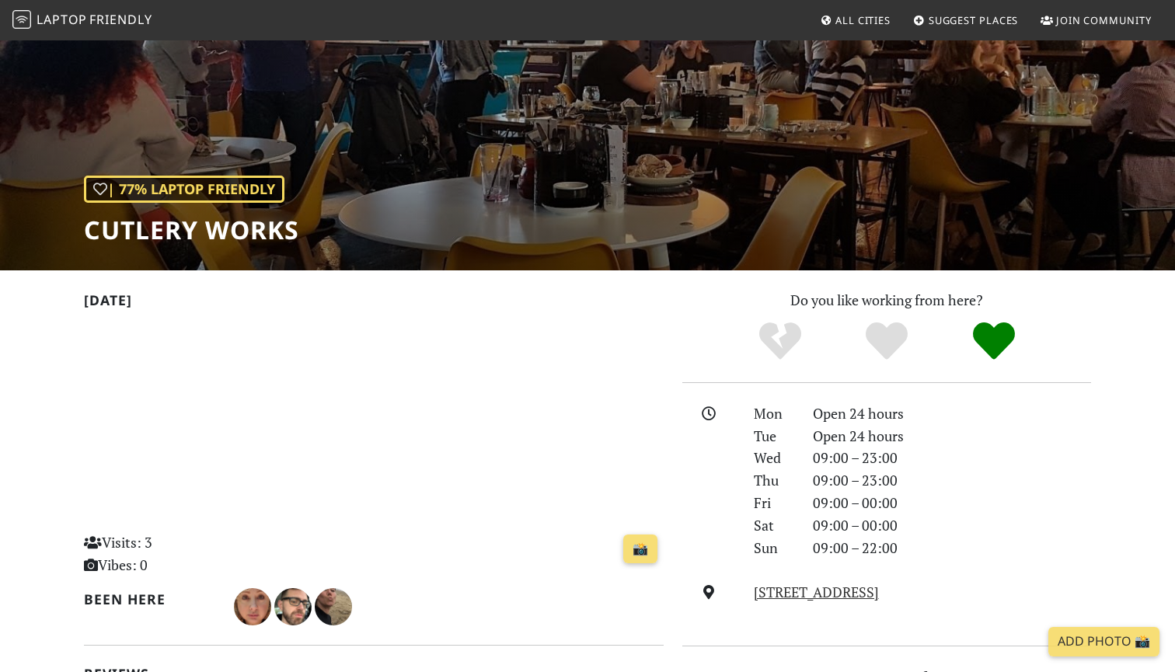
scroll to position [63, 0]
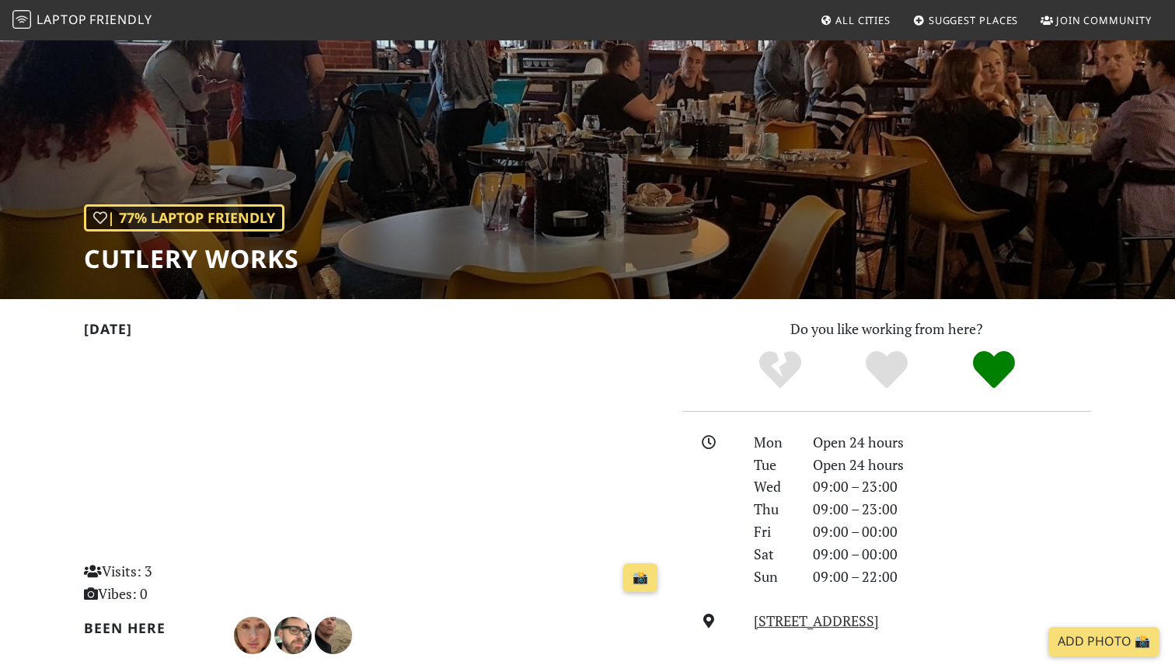
drag, startPoint x: 303, startPoint y: 261, endPoint x: 209, endPoint y: 278, distance: 95.5
click at [208, 278] on div "| 77% Laptop Friendly Cutlery Works" at bounding box center [587, 137] width 1175 height 323
drag, startPoint x: 299, startPoint y: 269, endPoint x: 88, endPoint y: 265, distance: 211.3
click at [88, 265] on h1 "Cutlery Works" at bounding box center [191, 259] width 215 height 30
copy h1 "Cutlery Works"
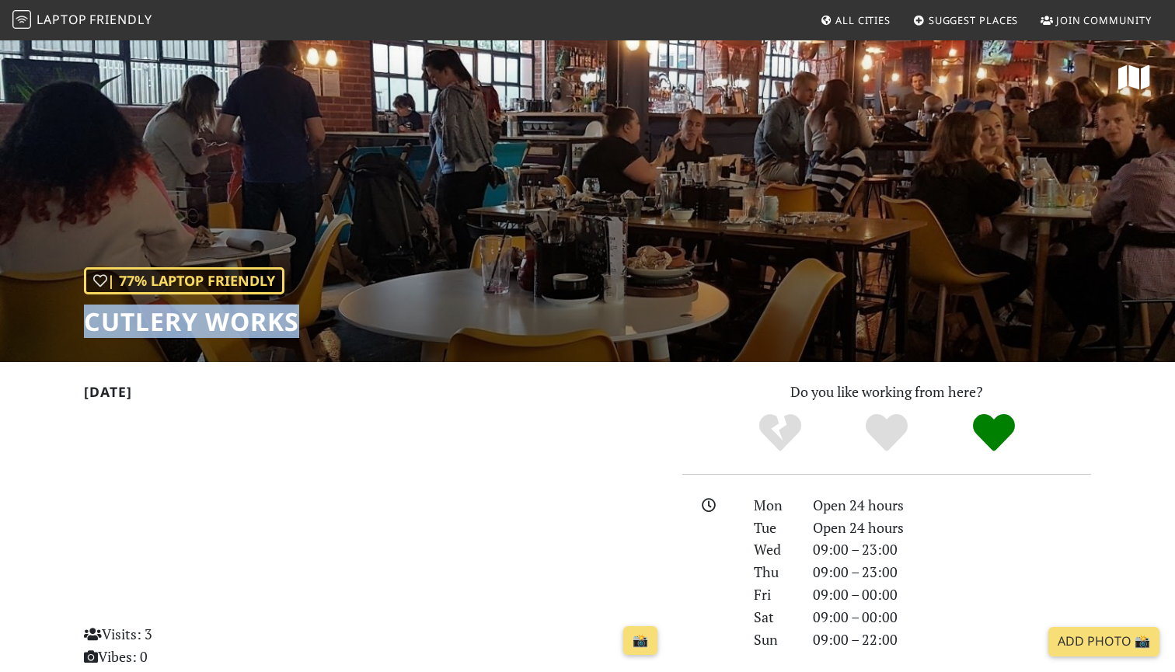
scroll to position [0, 0]
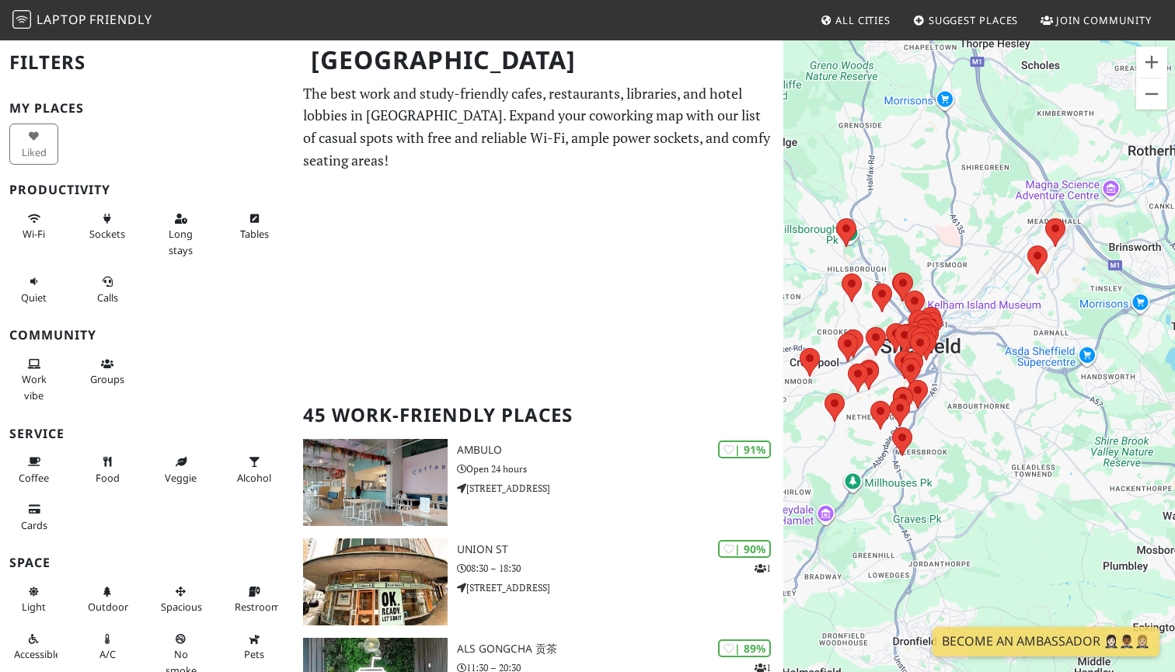
click at [836, 218] on area at bounding box center [836, 218] width 0 height 0
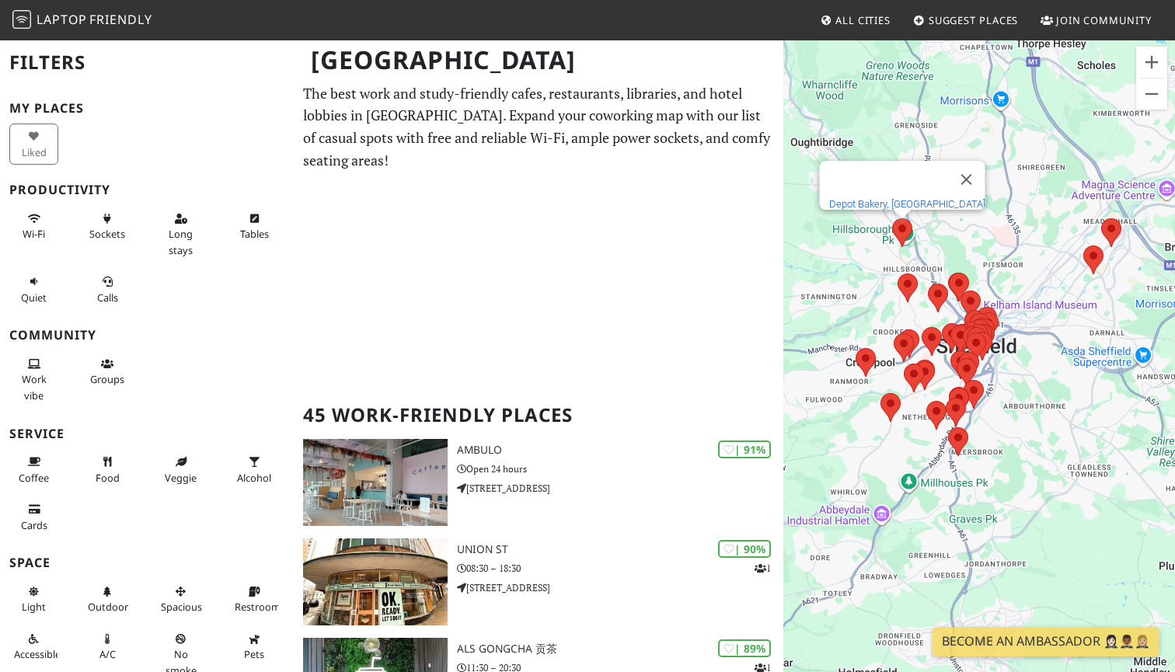
click at [928, 198] on link "Depot Bakery, Coach House" at bounding box center [907, 204] width 156 height 12
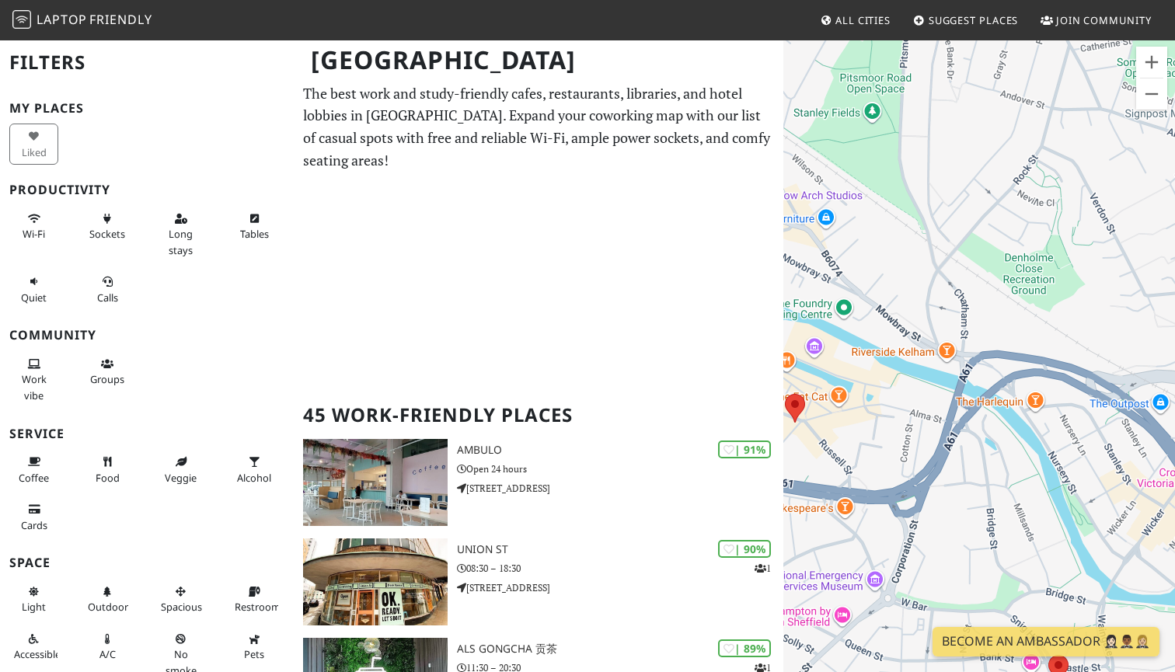
drag, startPoint x: 904, startPoint y: 406, endPoint x: 1036, endPoint y: 392, distance: 132.8
click at [1038, 395] on div "To navigate, press the arrow keys. Depot Bakery, Coach House" at bounding box center [979, 375] width 392 height 672
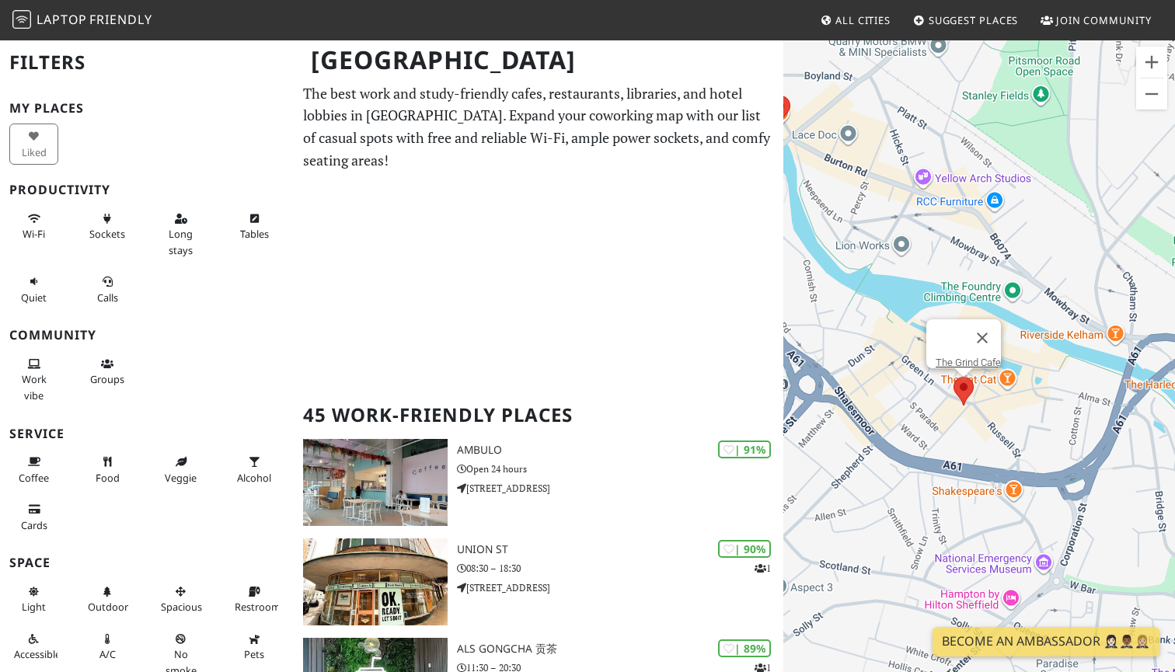
click at [953, 377] on area at bounding box center [953, 377] width 0 height 0
click at [964, 357] on link "The Grind Cafe" at bounding box center [967, 363] width 65 height 12
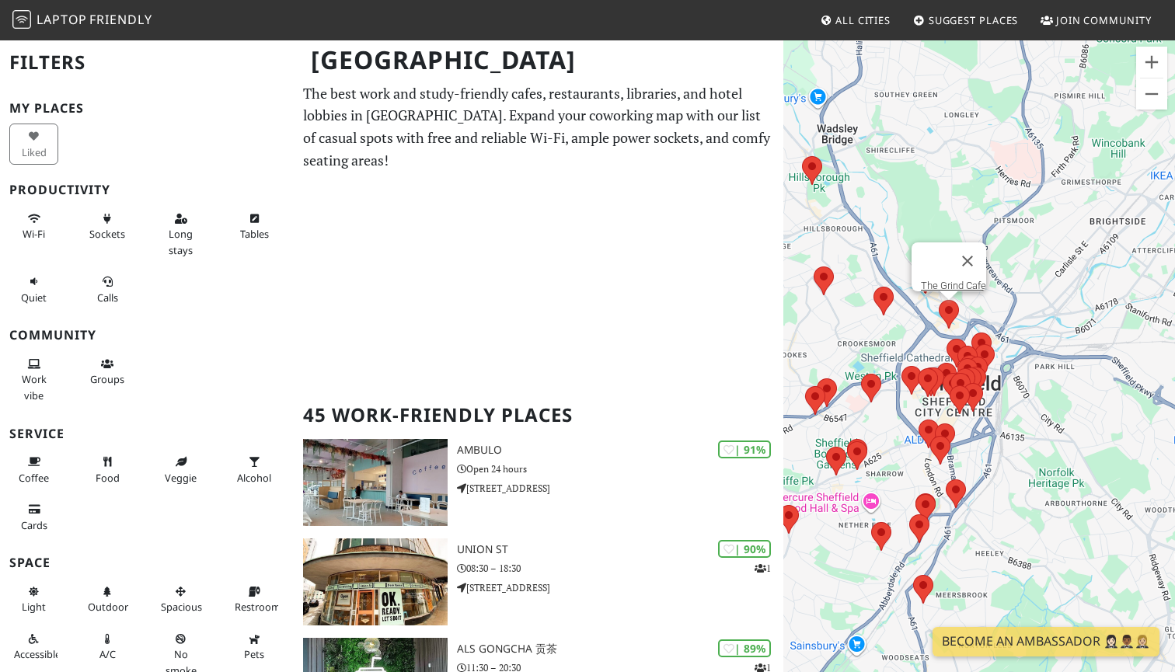
drag, startPoint x: 990, startPoint y: 494, endPoint x: 1004, endPoint y: 365, distance: 129.7
click at [1004, 365] on div "To navigate, press the arrow keys. The Grind Cafe" at bounding box center [979, 375] width 392 height 672
click at [873, 287] on area at bounding box center [873, 287] width 0 height 0
click at [893, 266] on link "Zest Centre" at bounding box center [888, 272] width 94 height 12
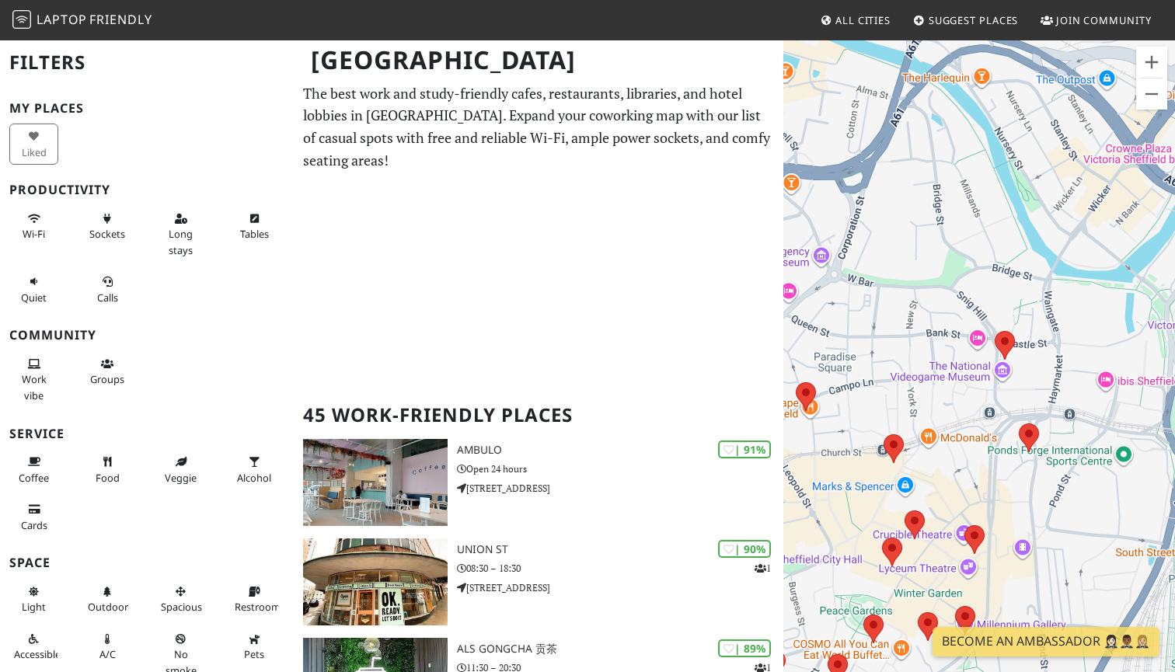
drag, startPoint x: 1147, startPoint y: 355, endPoint x: 990, endPoint y: 486, distance: 205.2
click at [990, 486] on div "To navigate, press the arrow keys. Zest Centre" at bounding box center [979, 375] width 392 height 672
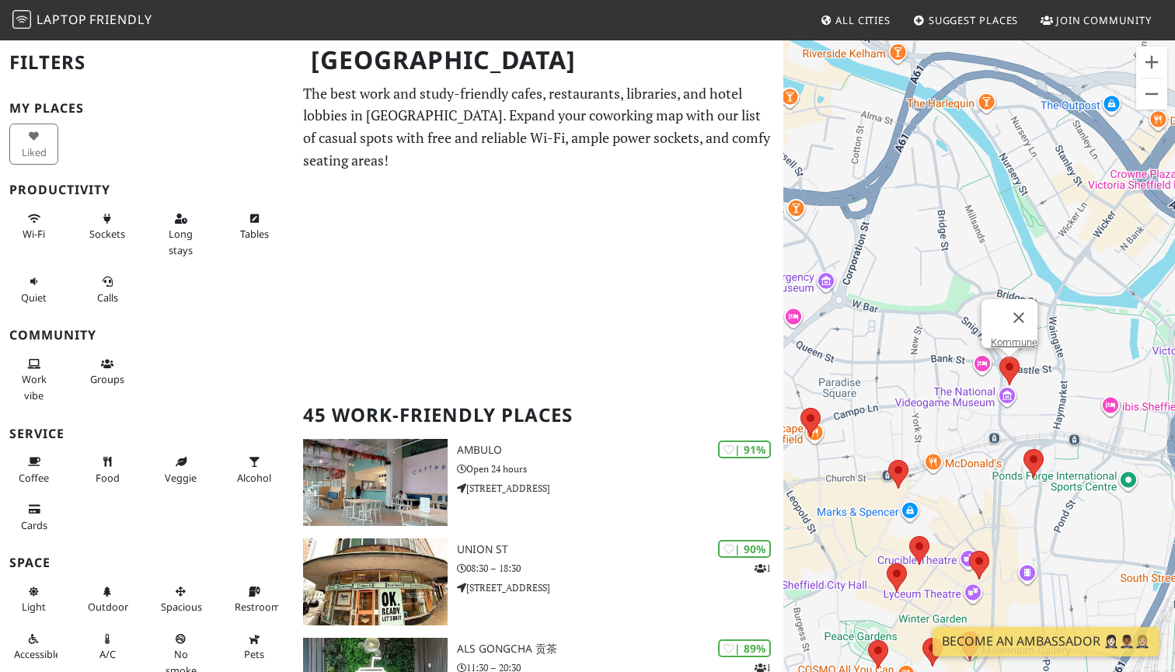
click at [999, 357] on area at bounding box center [999, 357] width 0 height 0
click at [1011, 336] on link "Kommune" at bounding box center [1014, 342] width 47 height 12
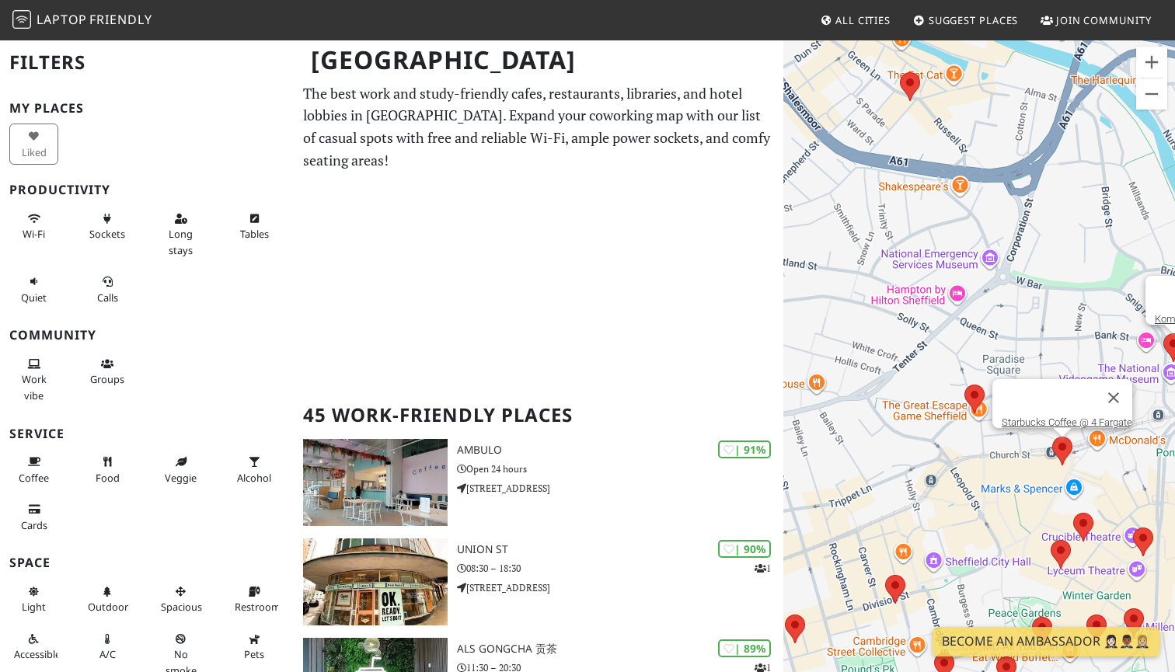
drag, startPoint x: 900, startPoint y: 469, endPoint x: 1065, endPoint y: 446, distance: 167.1
click at [1052, 437] on area at bounding box center [1052, 437] width 0 height 0
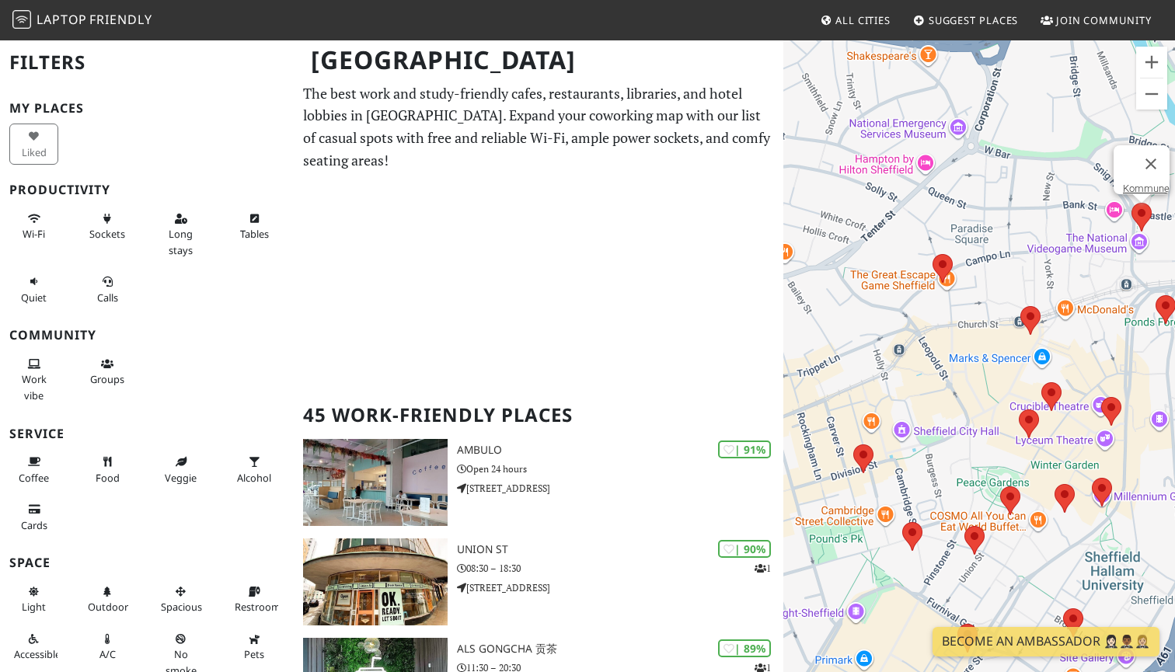
drag, startPoint x: 998, startPoint y: 475, endPoint x: 954, endPoint y: 365, distance: 118.6
click at [954, 365] on div "To navigate, press the arrow keys. Kommune" at bounding box center [979, 375] width 392 height 672
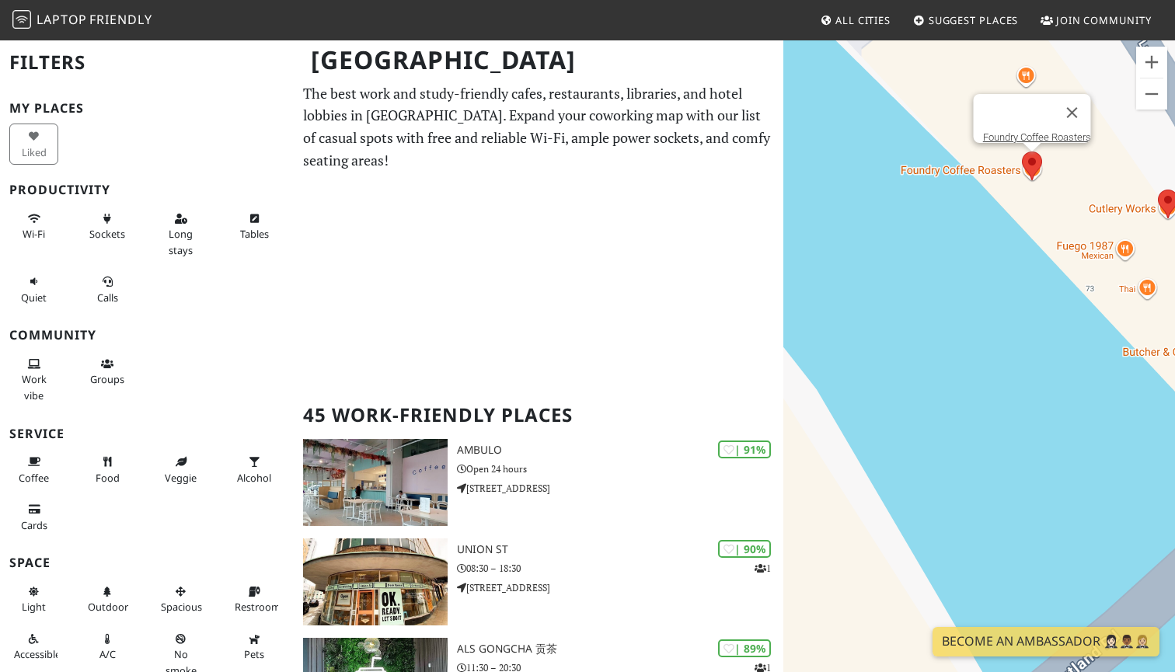
click at [1022, 151] on area at bounding box center [1022, 151] width 0 height 0
click at [1039, 131] on link "Foundry Coffee Roasters" at bounding box center [1037, 137] width 108 height 12
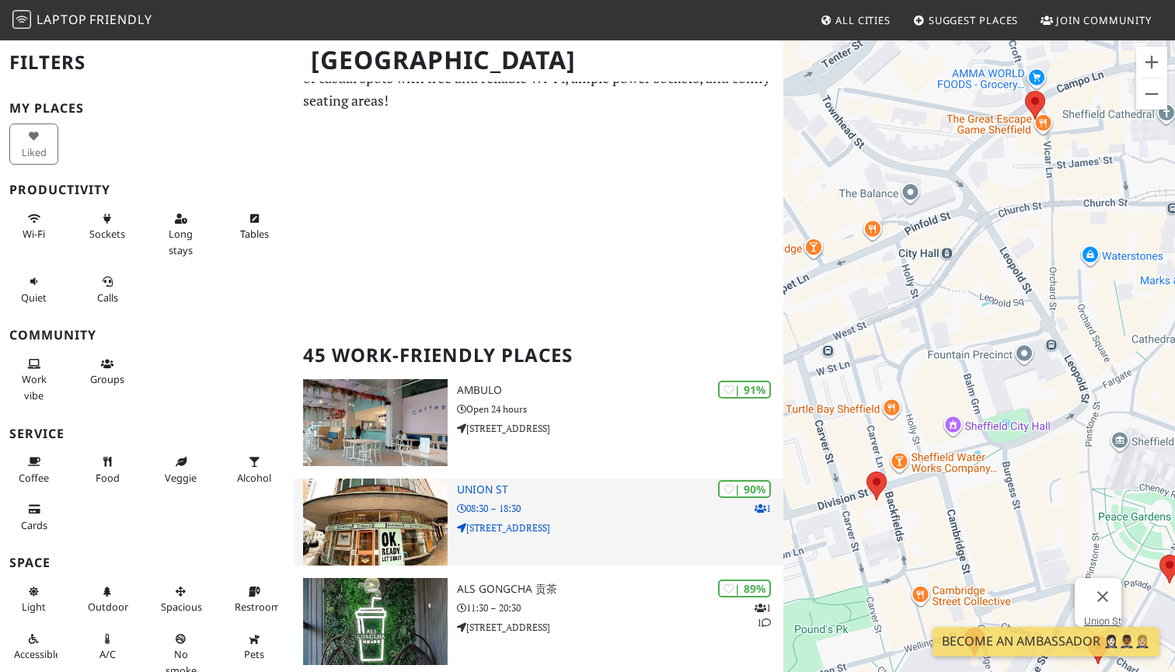
click at [608, 495] on div "| 90% 1 Union St 08:30 – 18:30 18-20 Union Street" at bounding box center [620, 522] width 326 height 87
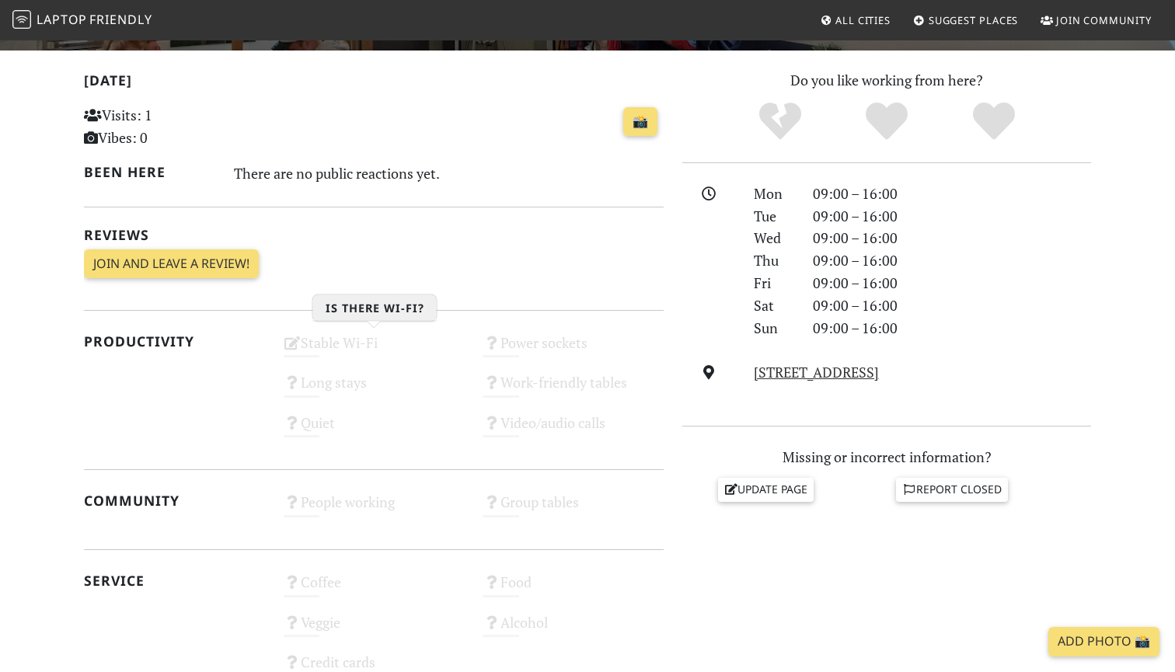
scroll to position [319, 0]
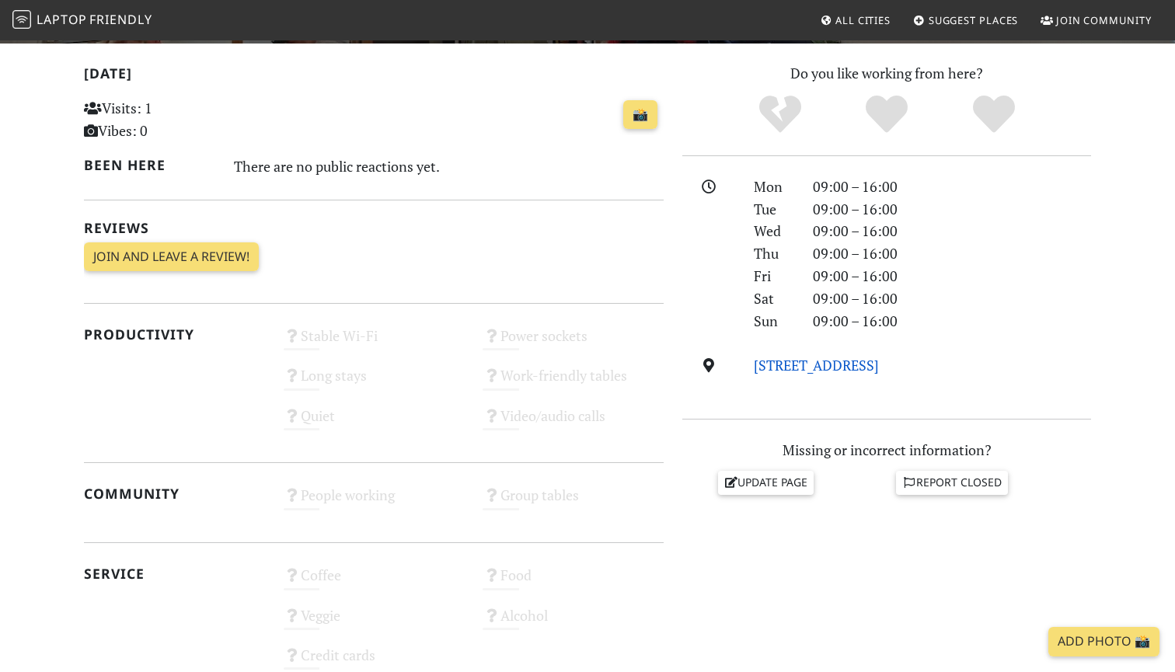
click at [879, 360] on link "Coach House, Hillsborough Park, S6 4HD, Sheffield" at bounding box center [816, 365] width 125 height 19
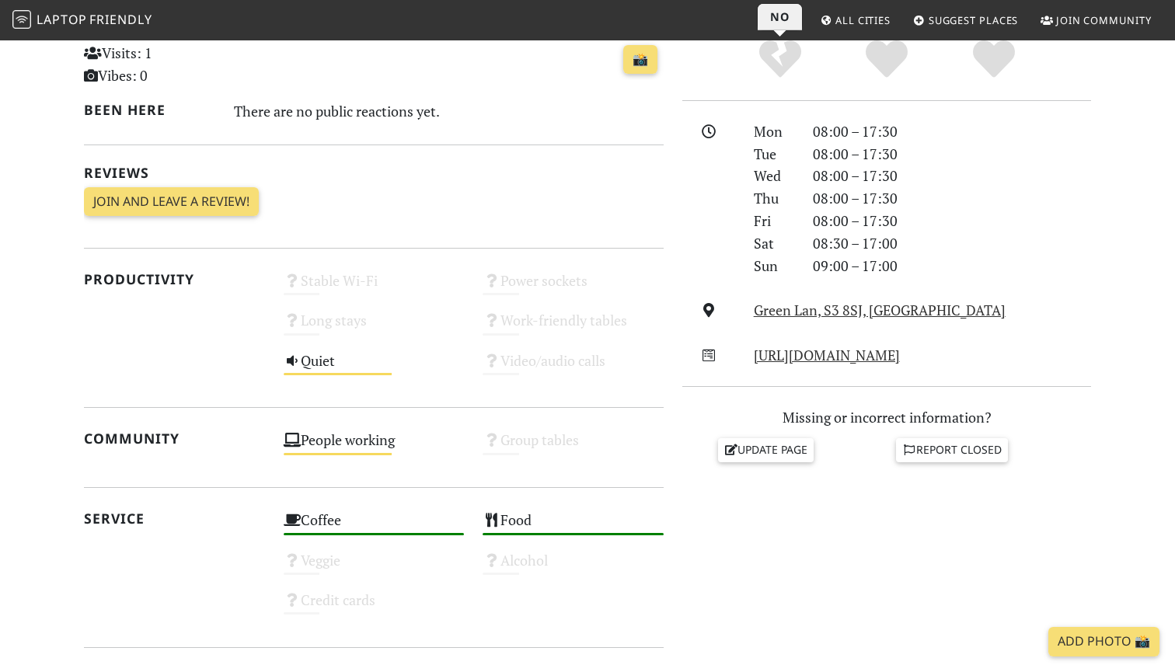
scroll to position [386, 0]
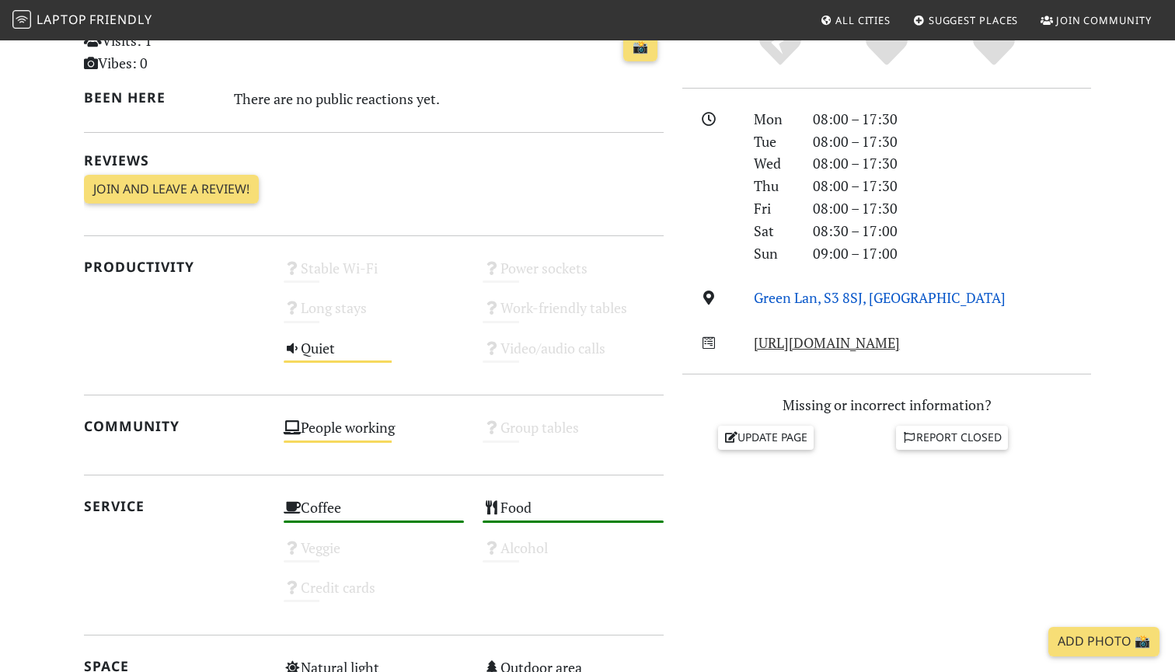
click at [865, 294] on link "Green Lan, S3 8SJ, Sheffield" at bounding box center [880, 297] width 252 height 19
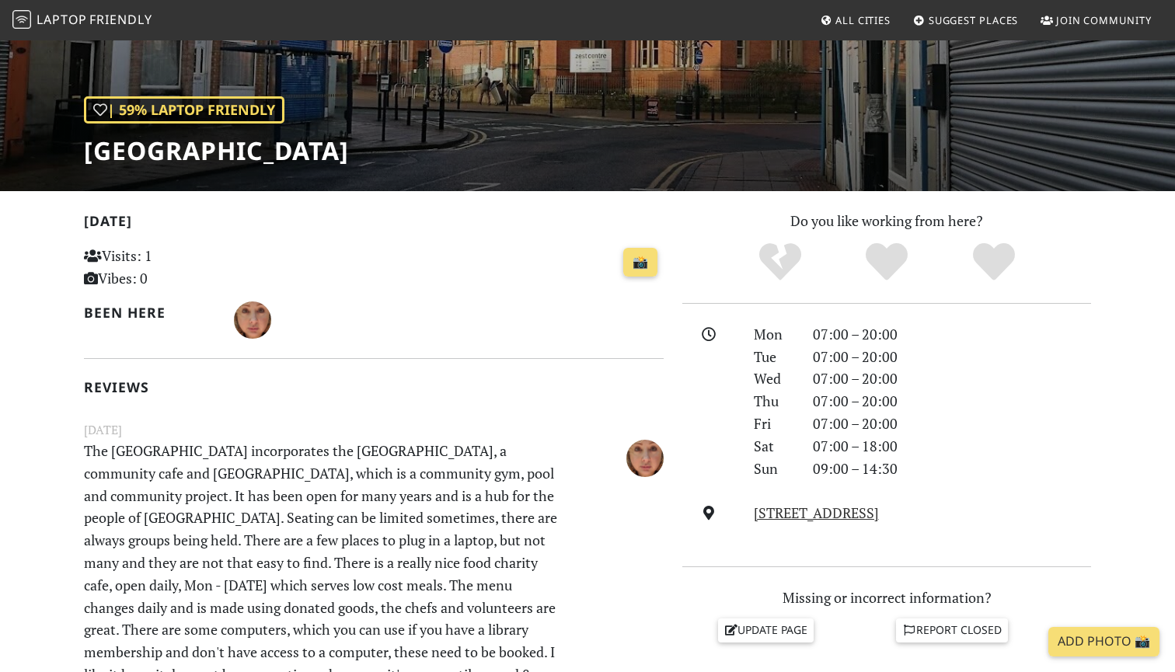
scroll to position [18, 0]
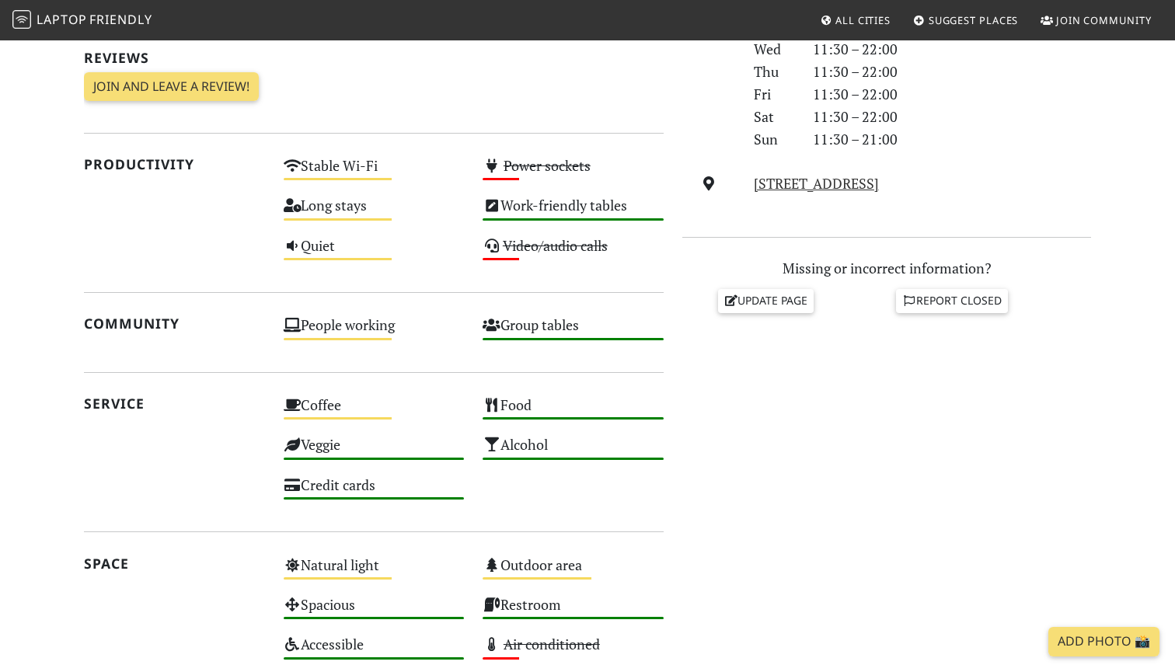
scroll to position [496, 0]
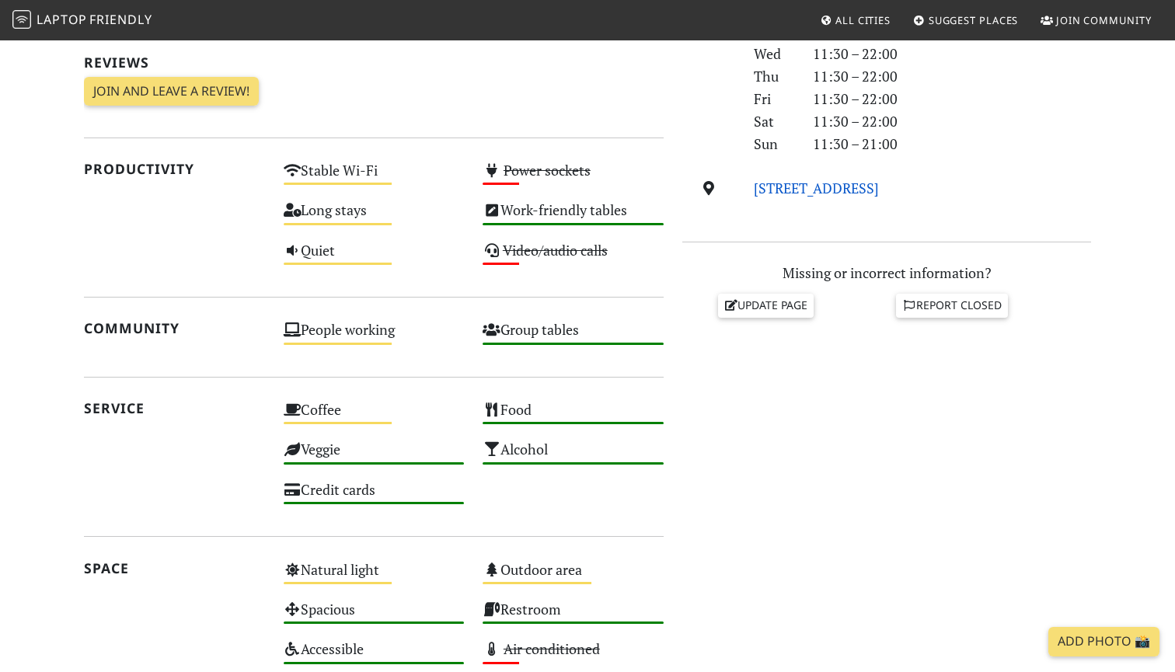
click at [868, 185] on link "Castle House, Angel Street, S3 8LS, Sheffield" at bounding box center [816, 188] width 125 height 19
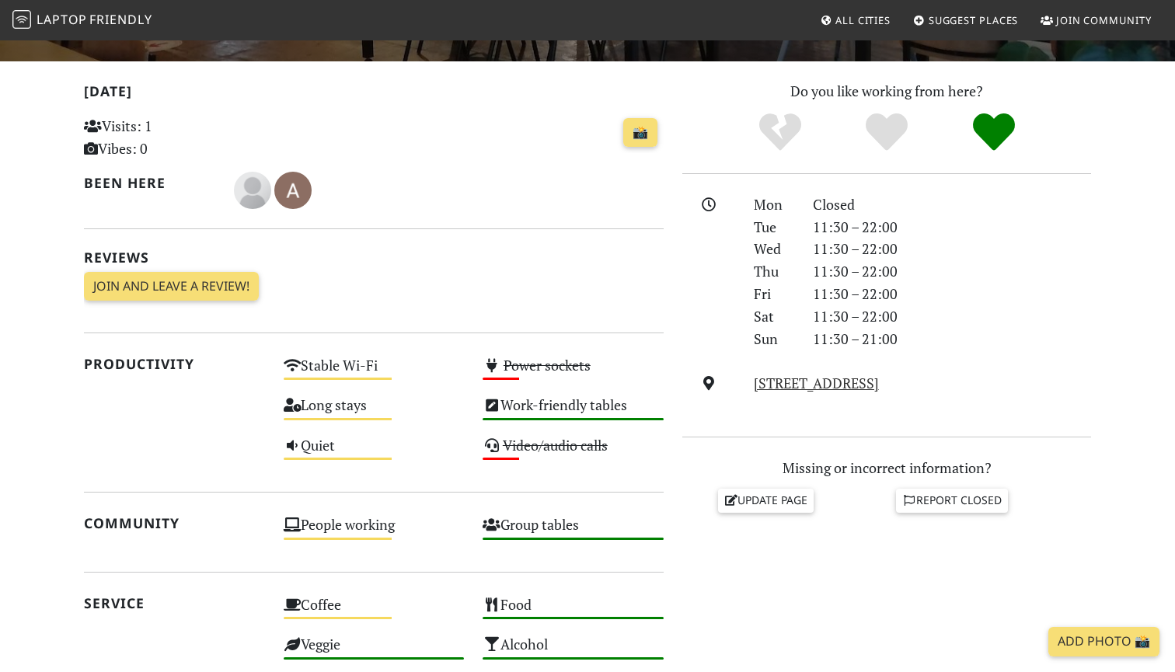
scroll to position [308, 0]
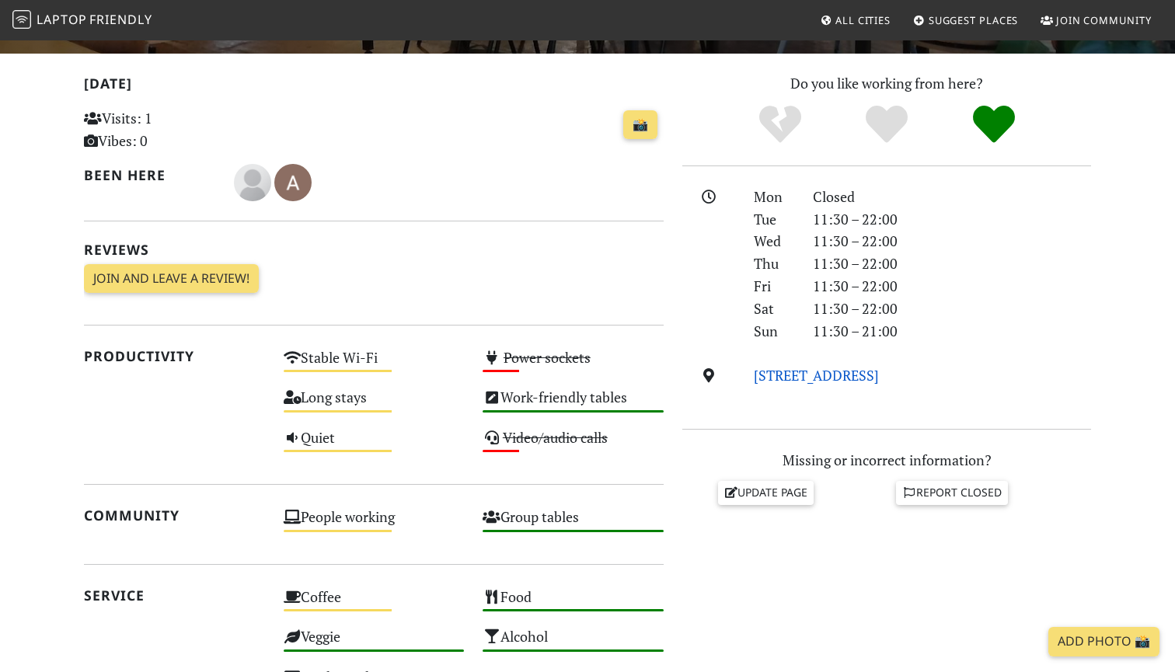
click at [879, 367] on link "Castle House, Angel Street, S3 8LS, Sheffield" at bounding box center [816, 375] width 125 height 19
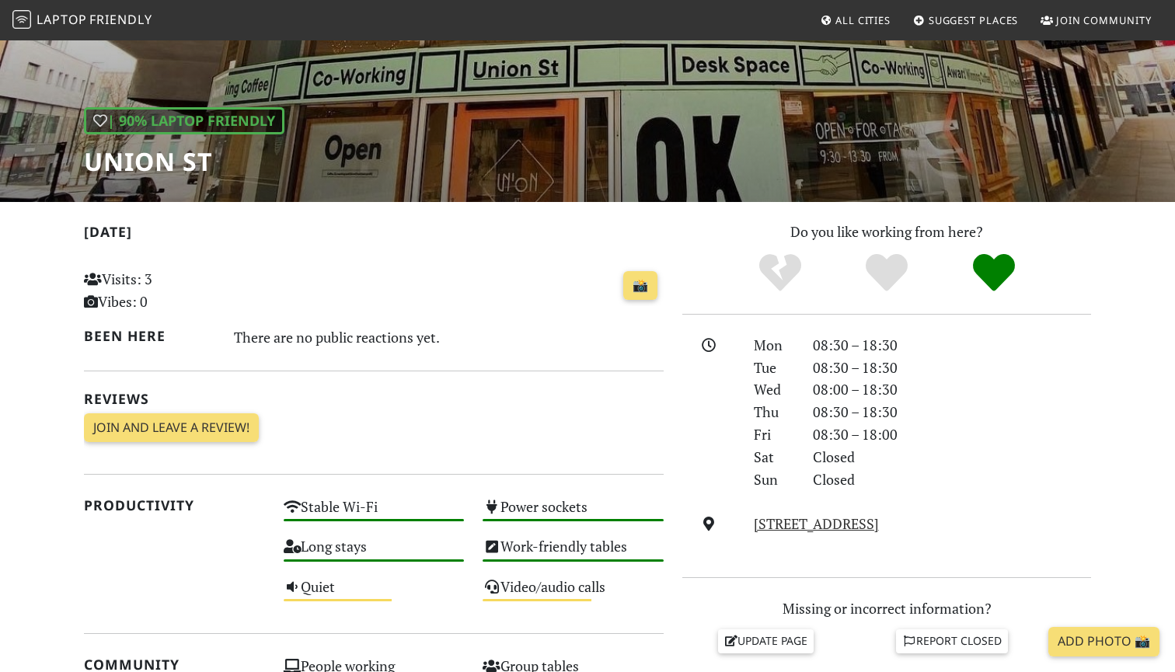
scroll to position [182, 0]
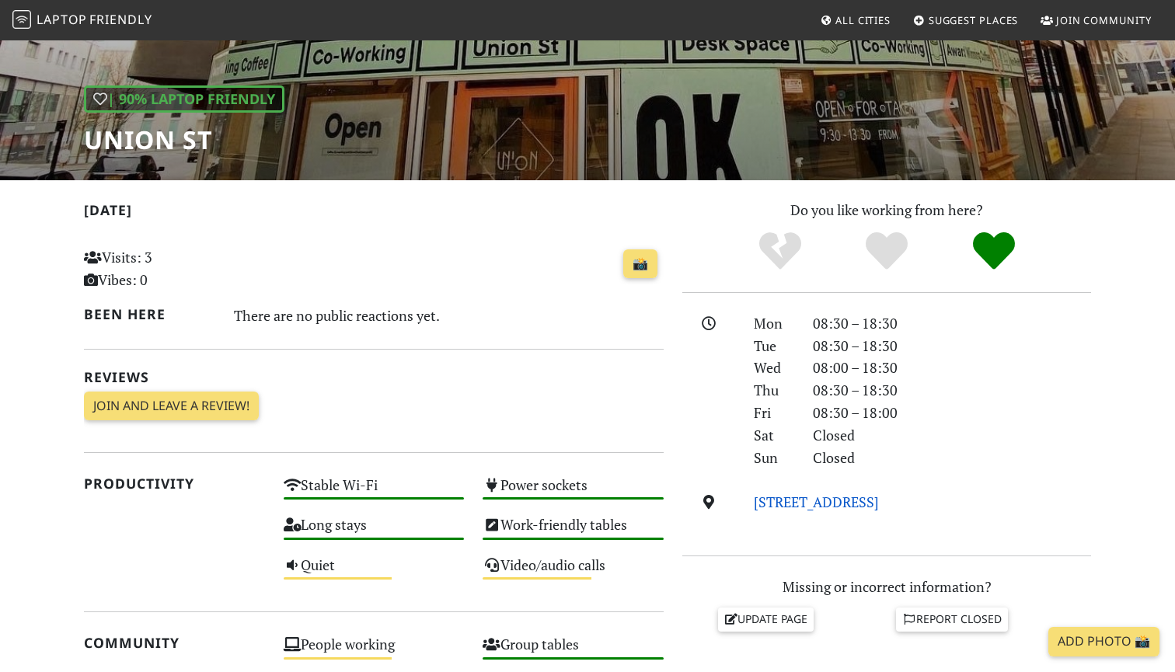
click at [879, 500] on link "[STREET_ADDRESS]" at bounding box center [816, 502] width 125 height 19
